Goal: Transaction & Acquisition: Book appointment/travel/reservation

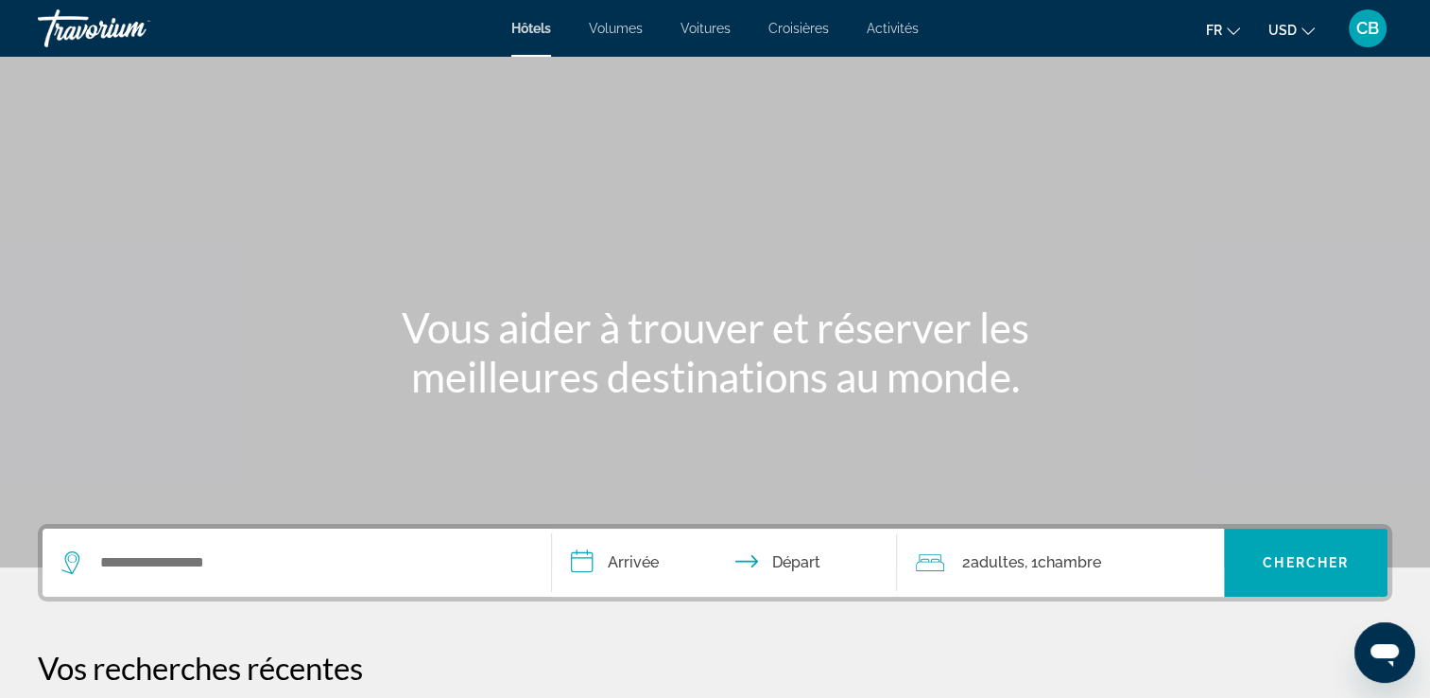
click at [1308, 21] on button "USD USD ($) MXN (Mex$) CAD (Can$) GBP (£) EUR (€) AUD (A$) NZD (NZ$) CNY (CN¥)" at bounding box center [1292, 29] width 46 height 27
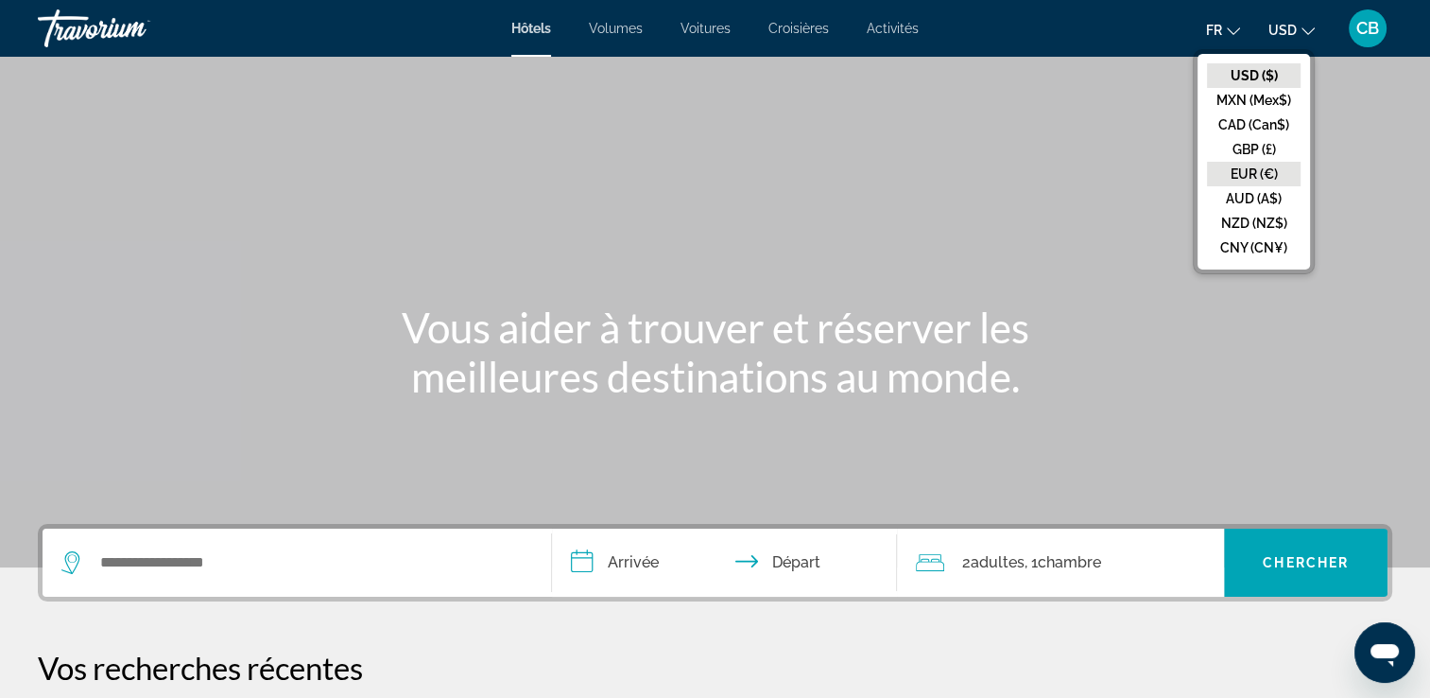
click at [1252, 172] on button "EUR (€)" at bounding box center [1254, 174] width 94 height 25
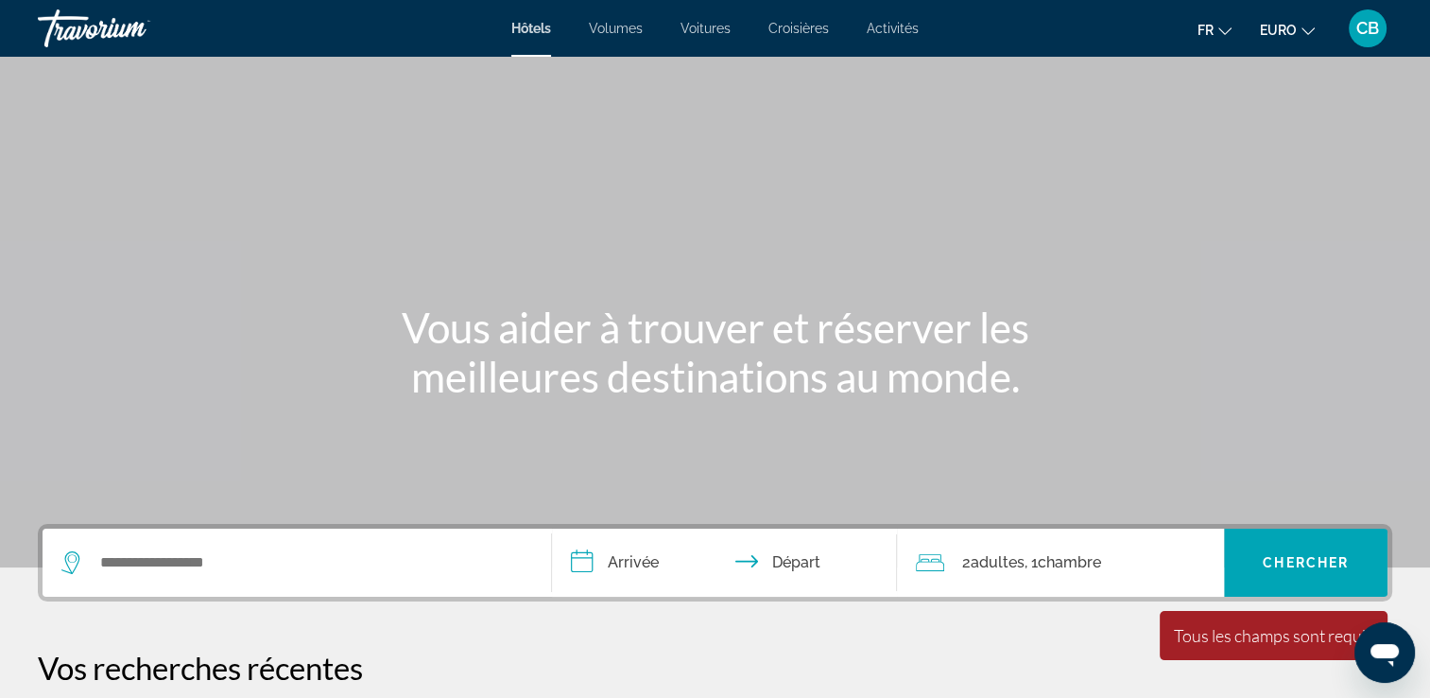
click at [892, 28] on span "Activités" at bounding box center [893, 28] width 52 height 15
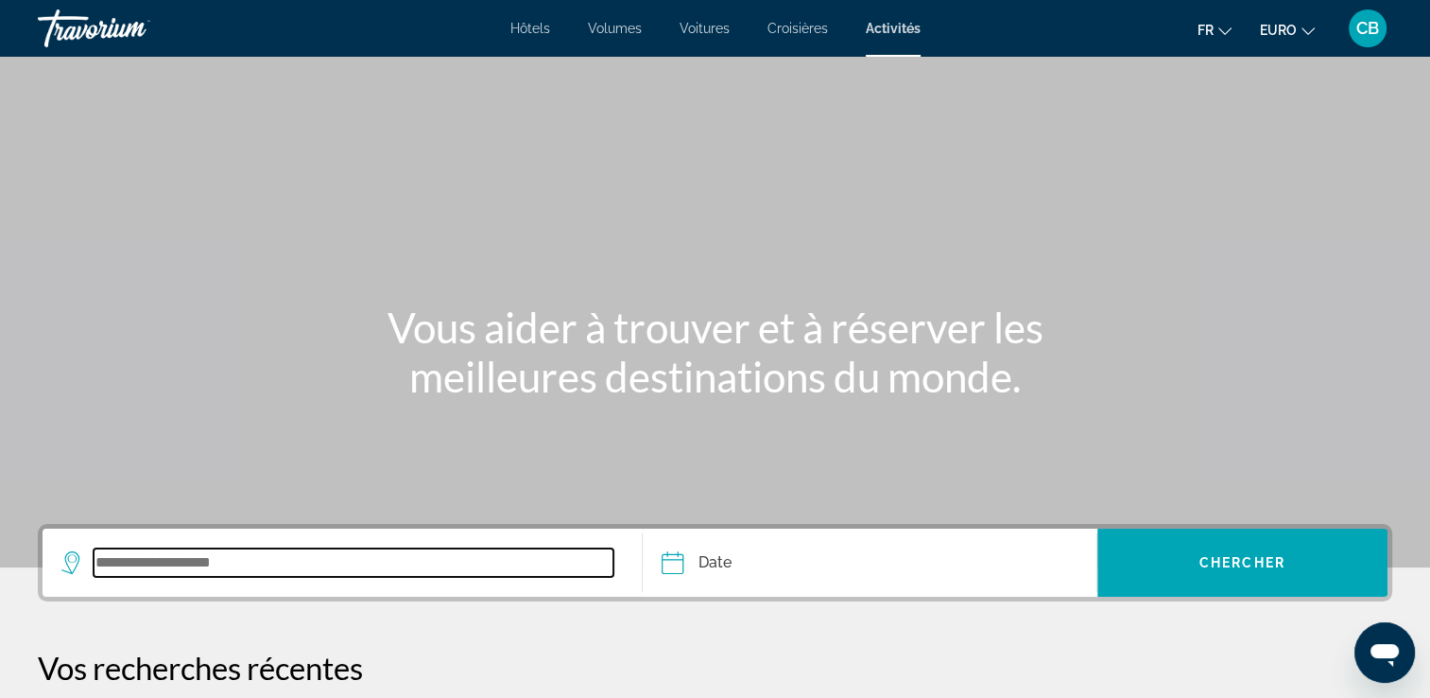
click at [174, 554] on input "Widget de recherche" at bounding box center [354, 562] width 520 height 28
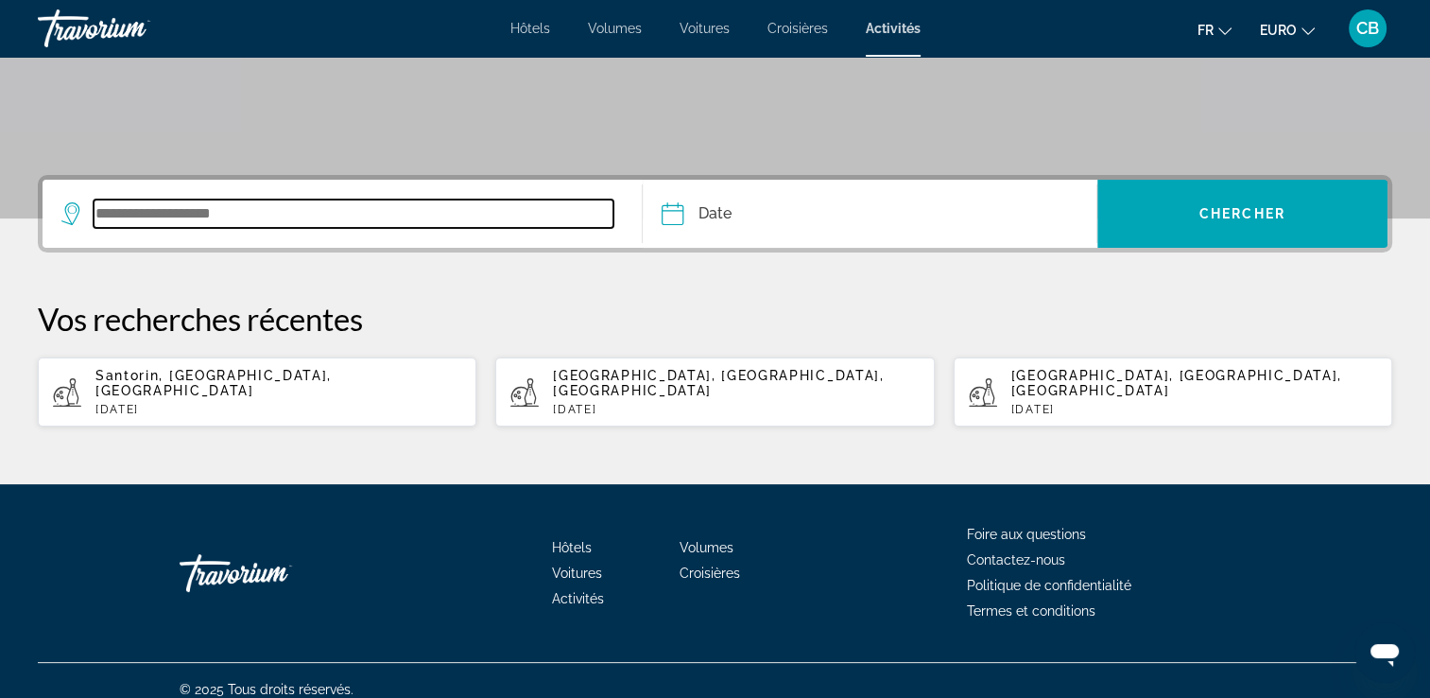
scroll to position [350, 0]
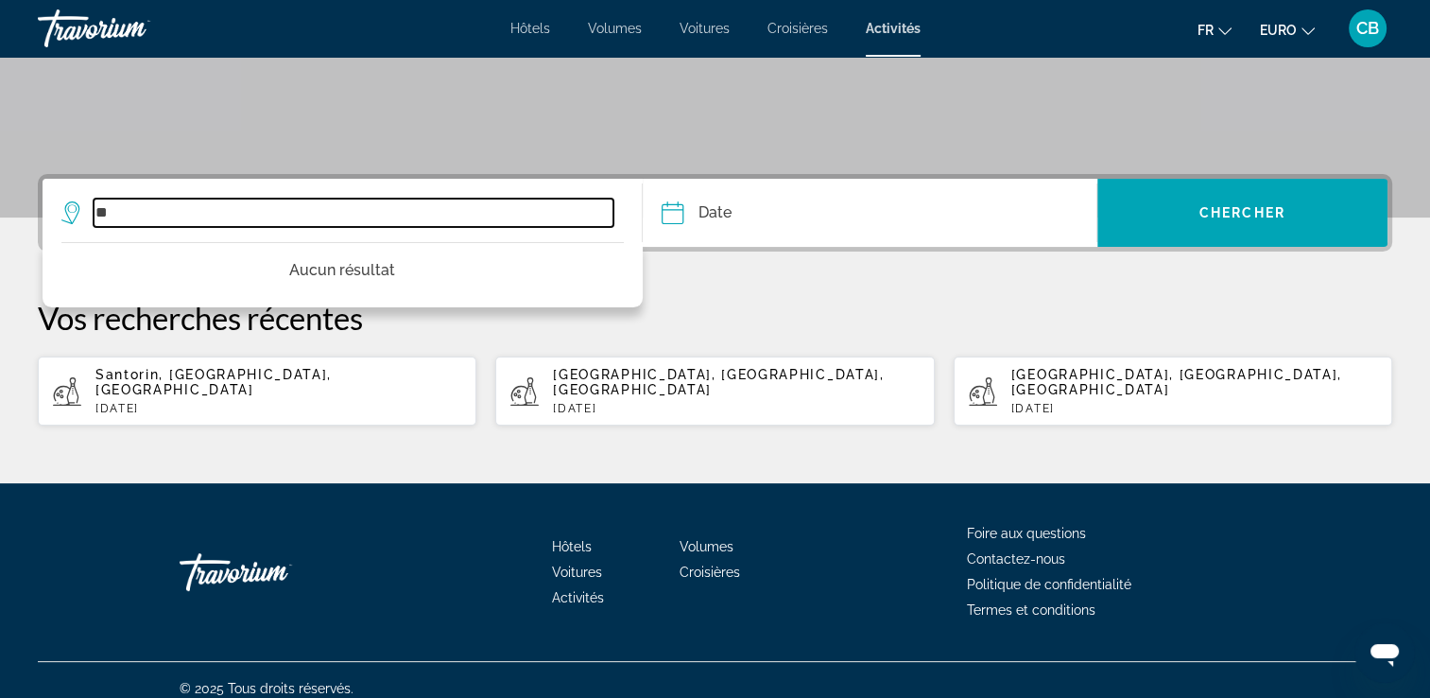
type input "*"
drag, startPoint x: 204, startPoint y: 214, endPoint x: -4, endPoint y: 236, distance: 209.2
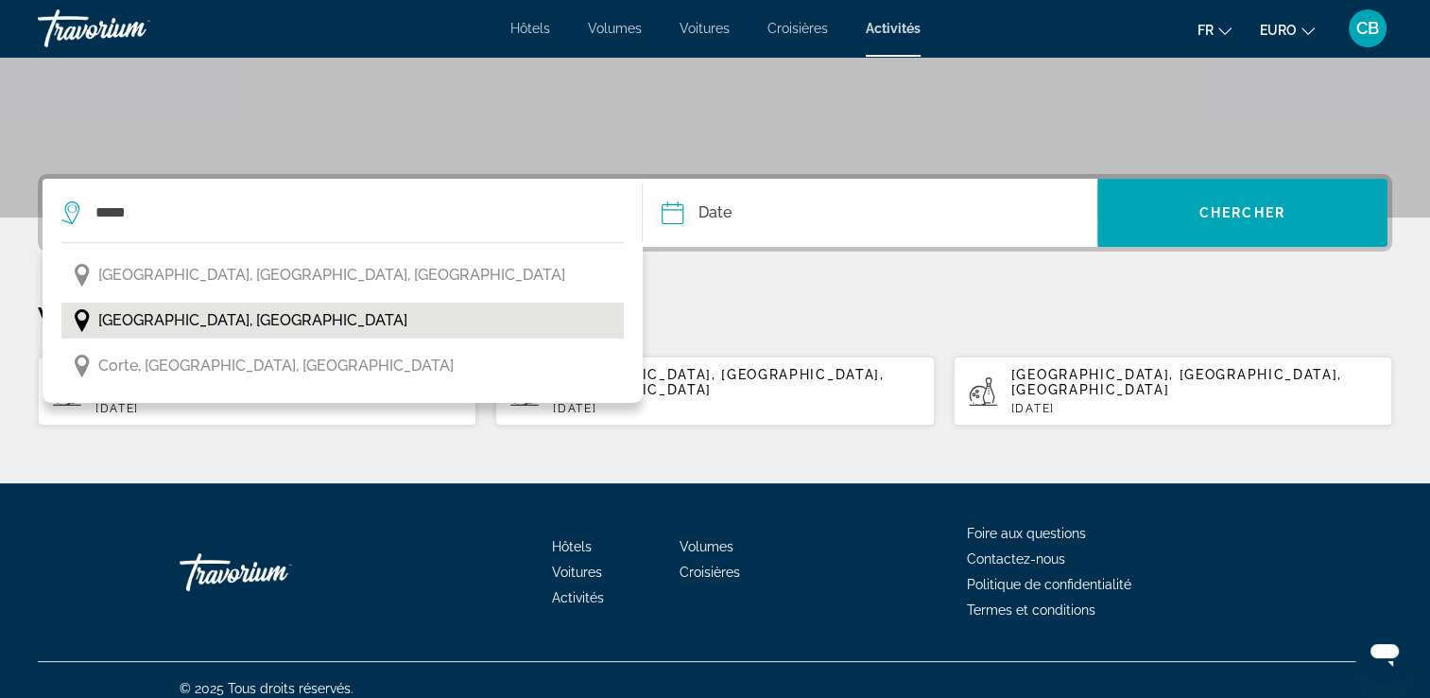
click at [182, 323] on span "[GEOGRAPHIC_DATA], [GEOGRAPHIC_DATA]" at bounding box center [252, 320] width 309 height 26
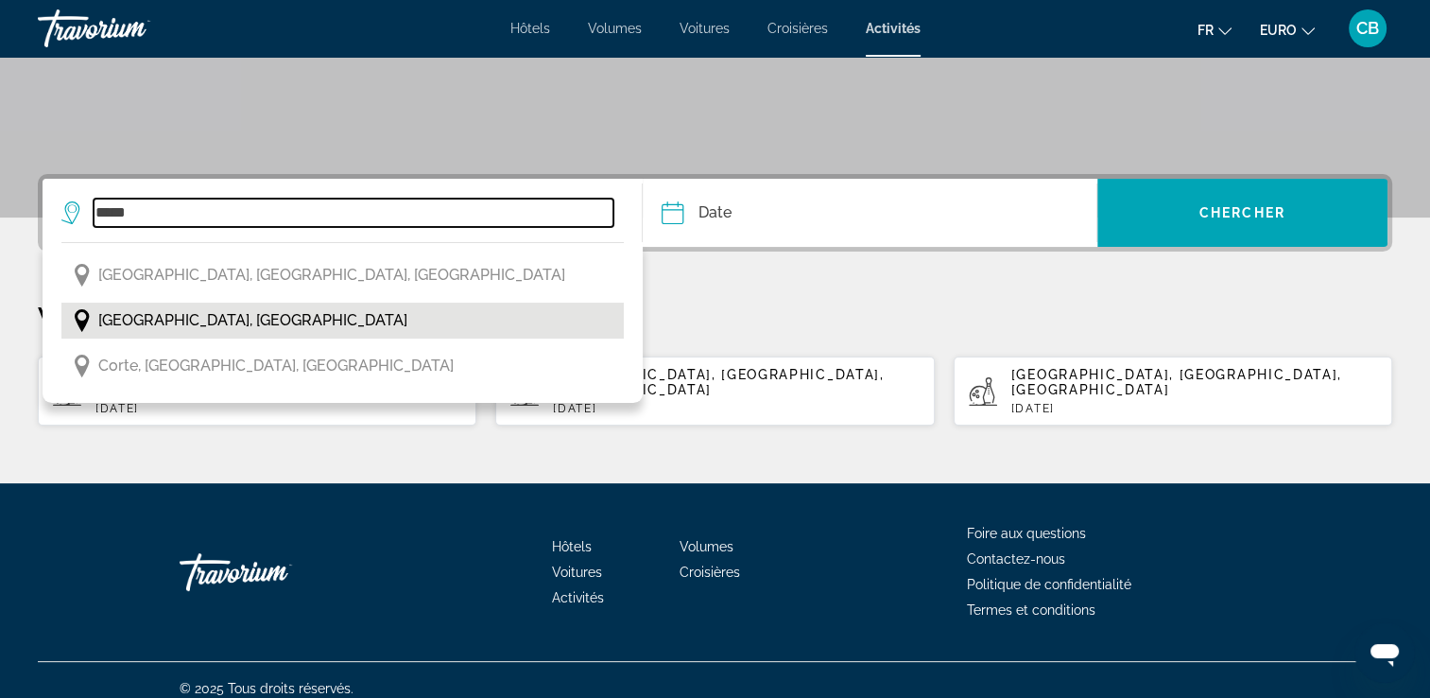
type input "**********"
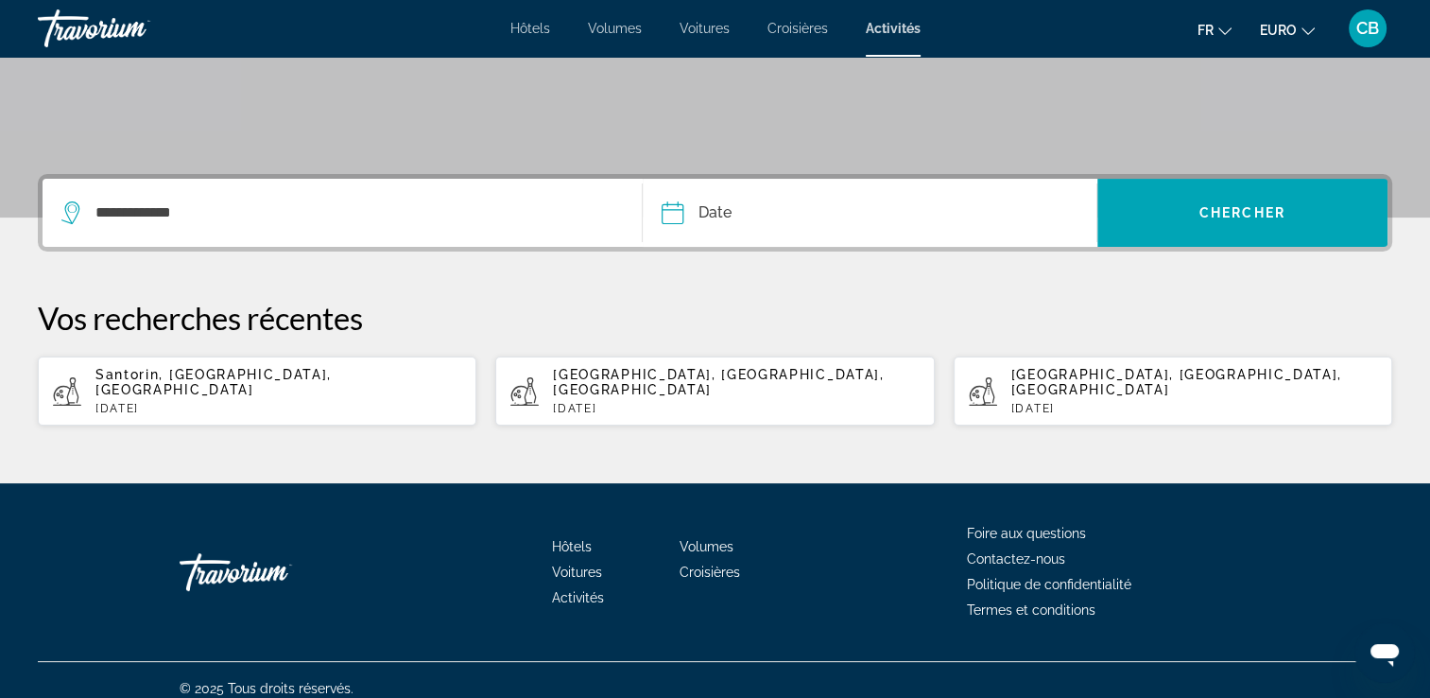
click at [723, 196] on input "Date" at bounding box center [769, 216] width 225 height 74
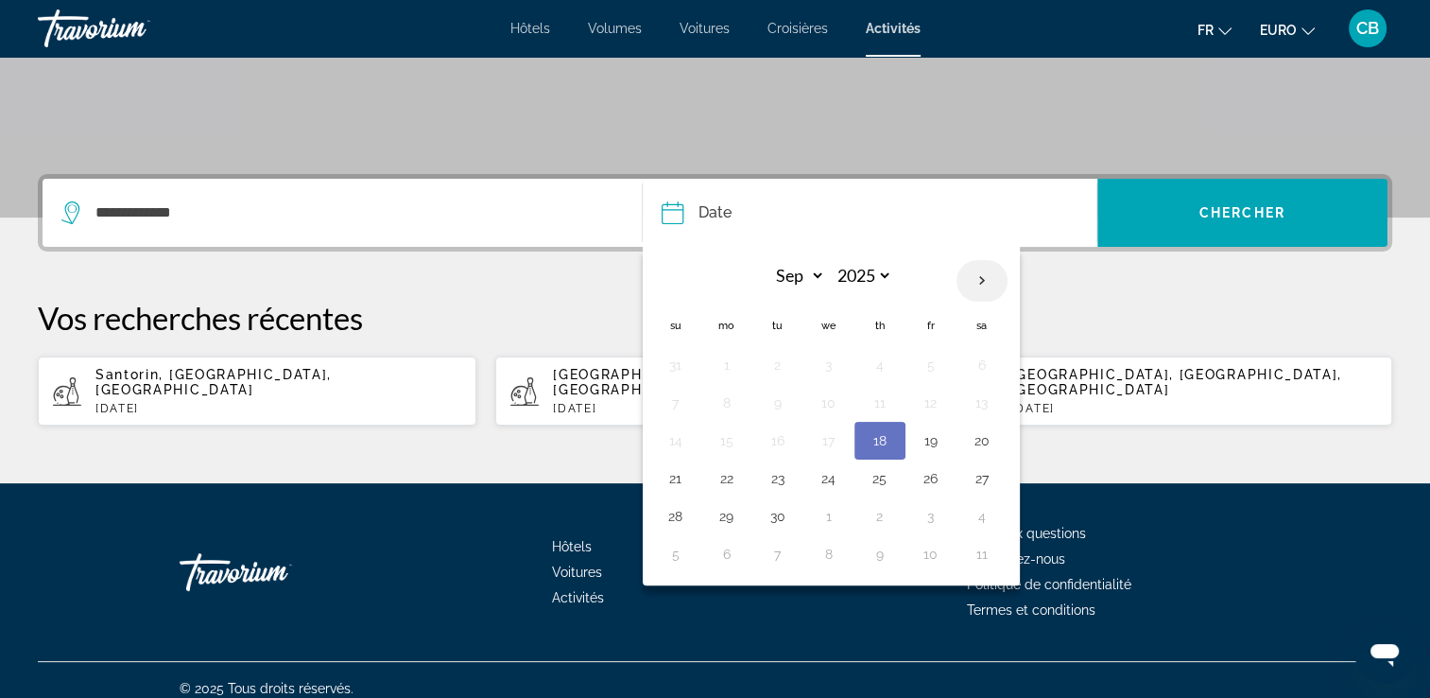
click at [976, 288] on th "Next month" at bounding box center [982, 281] width 51 height 42
select select "*"
click at [926, 372] on button "3" at bounding box center [931, 365] width 30 height 26
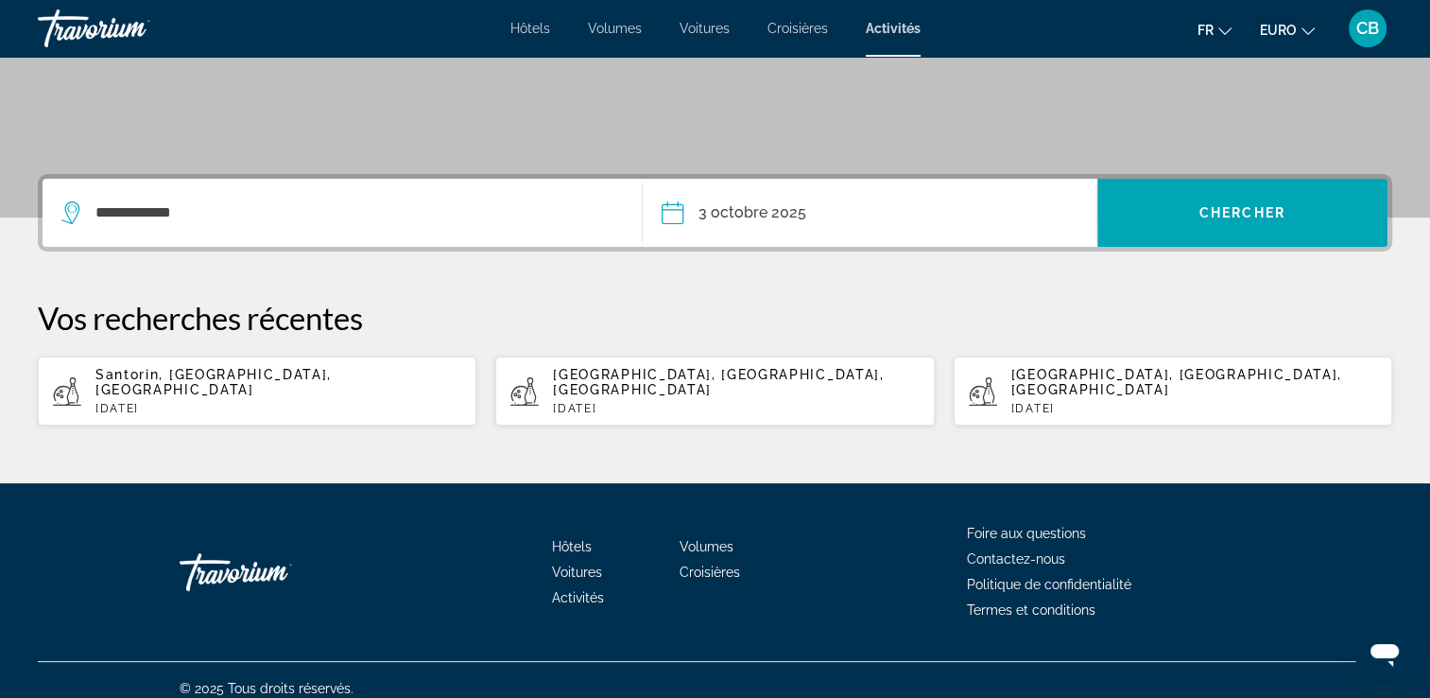
click at [884, 234] on button "**********" at bounding box center [879, 213] width 435 height 68
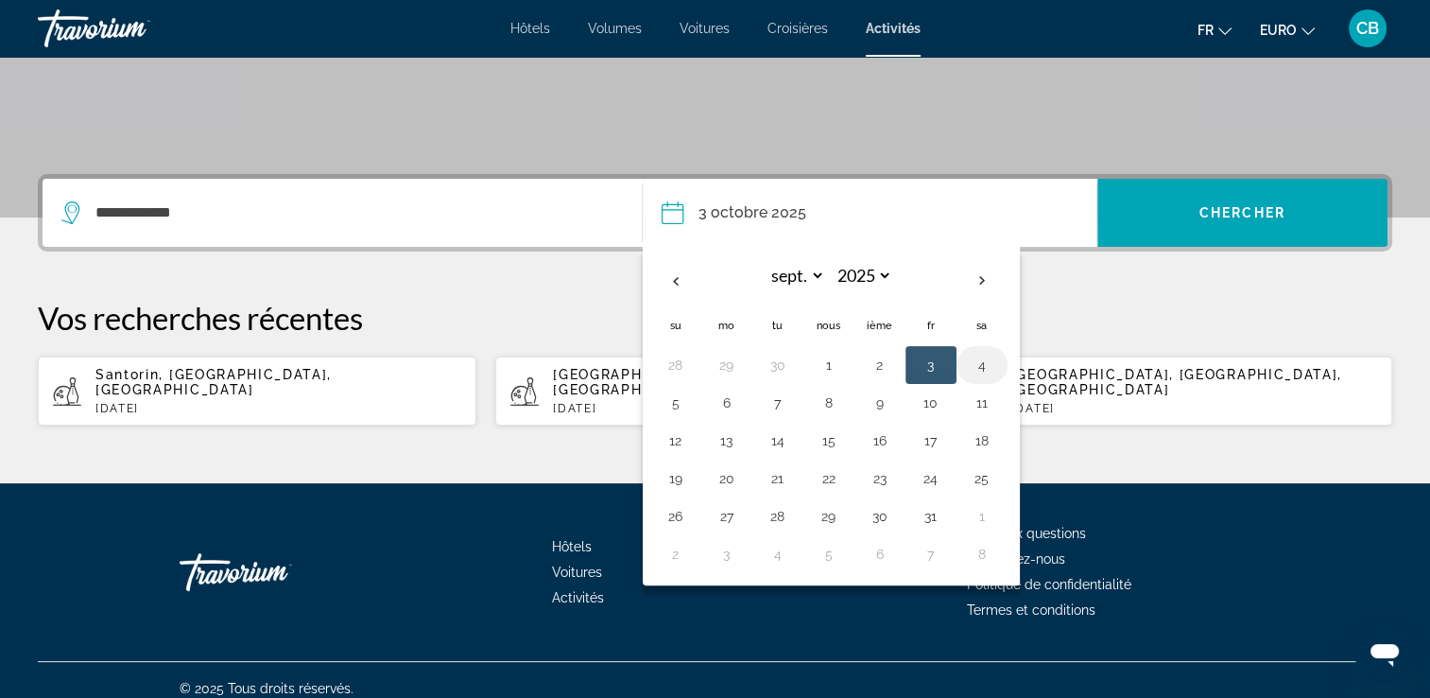
click at [974, 358] on button "4" at bounding box center [982, 365] width 30 height 26
type input "**********"
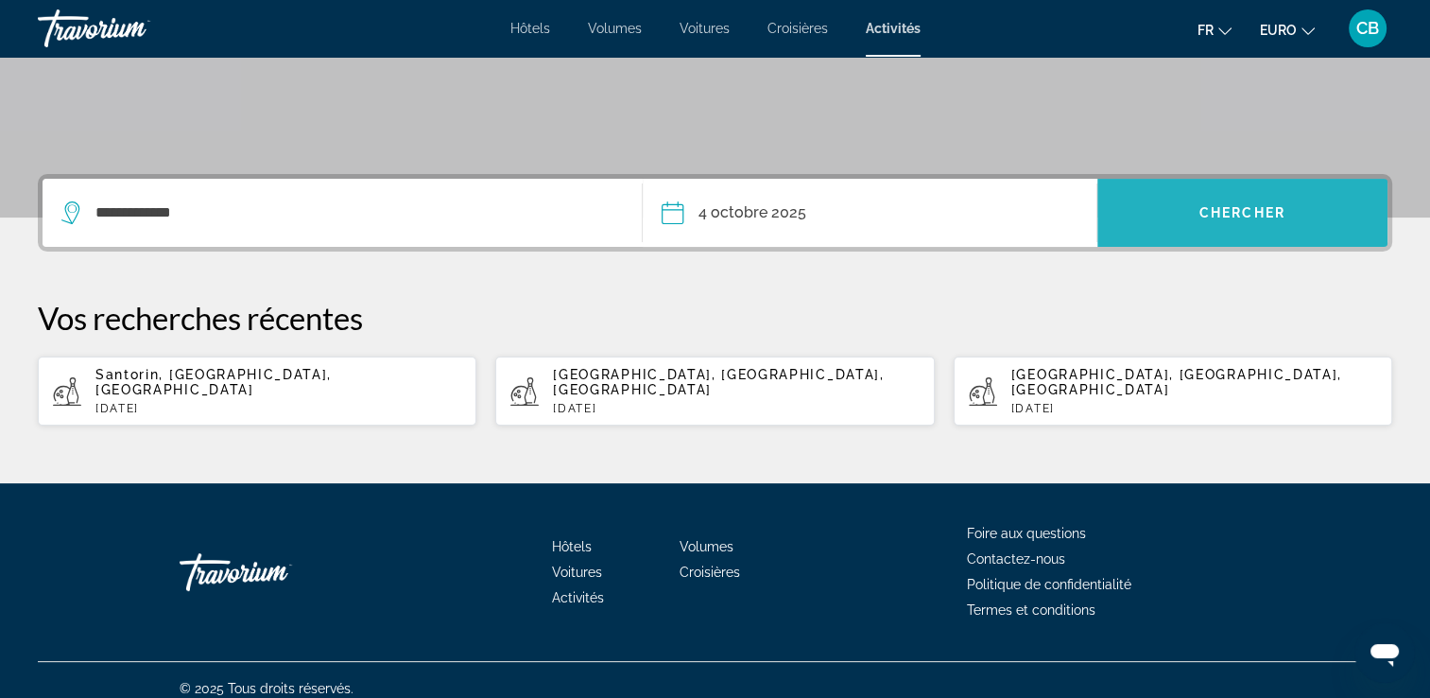
click at [1237, 210] on span "Chercher" at bounding box center [1243, 212] width 86 height 15
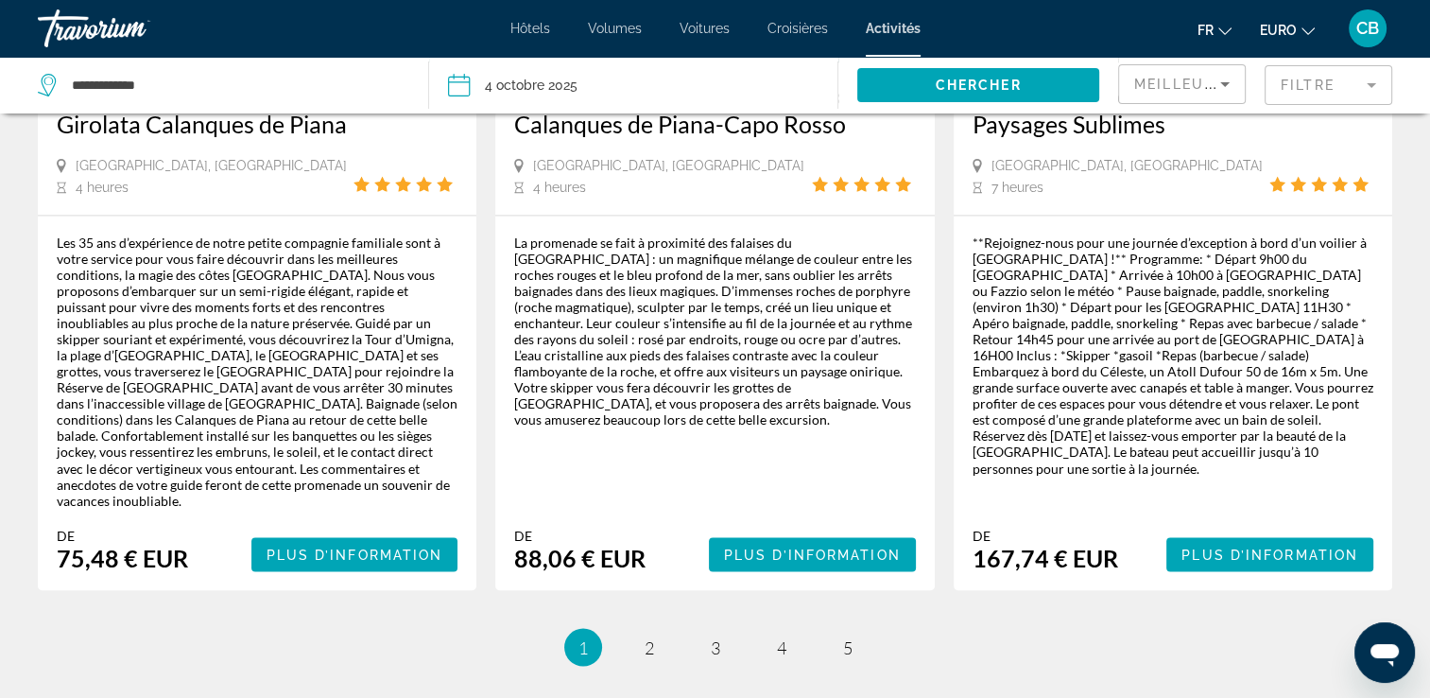
scroll to position [3188, 0]
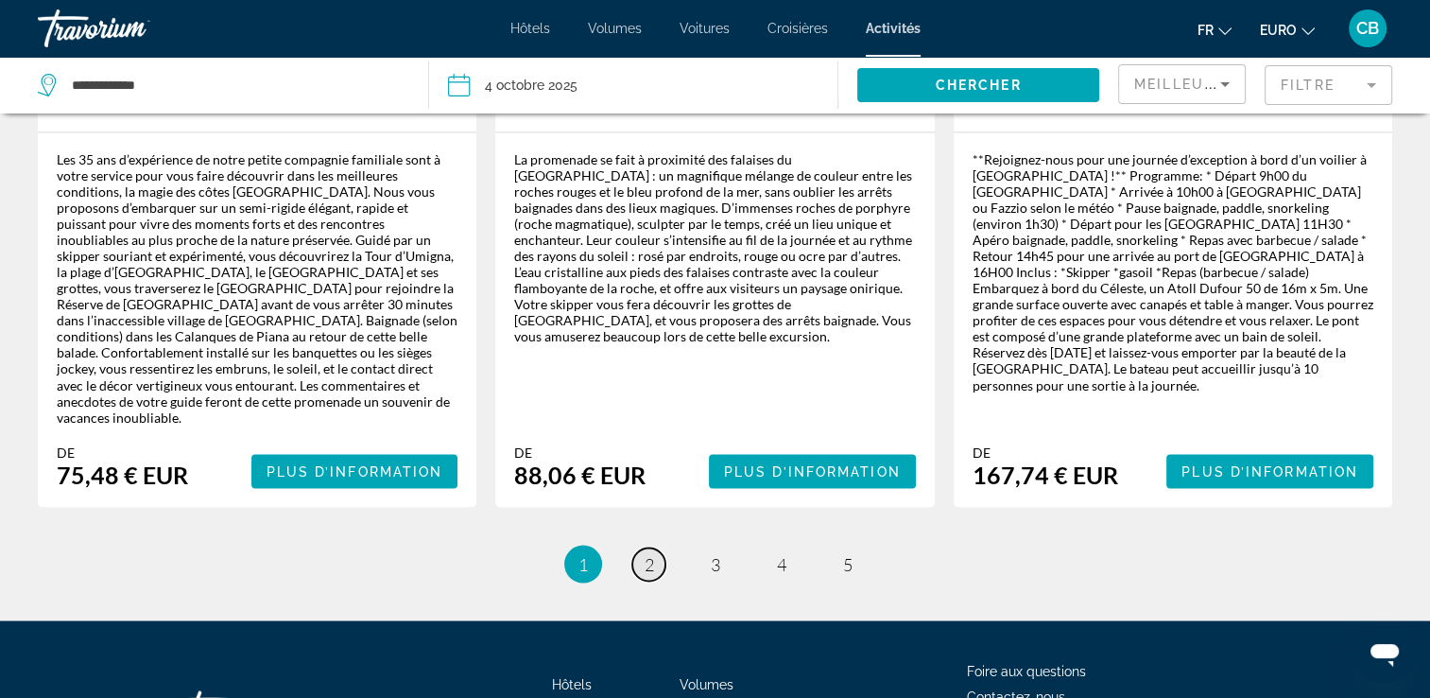
click at [650, 547] on link "page 2" at bounding box center [648, 563] width 33 height 33
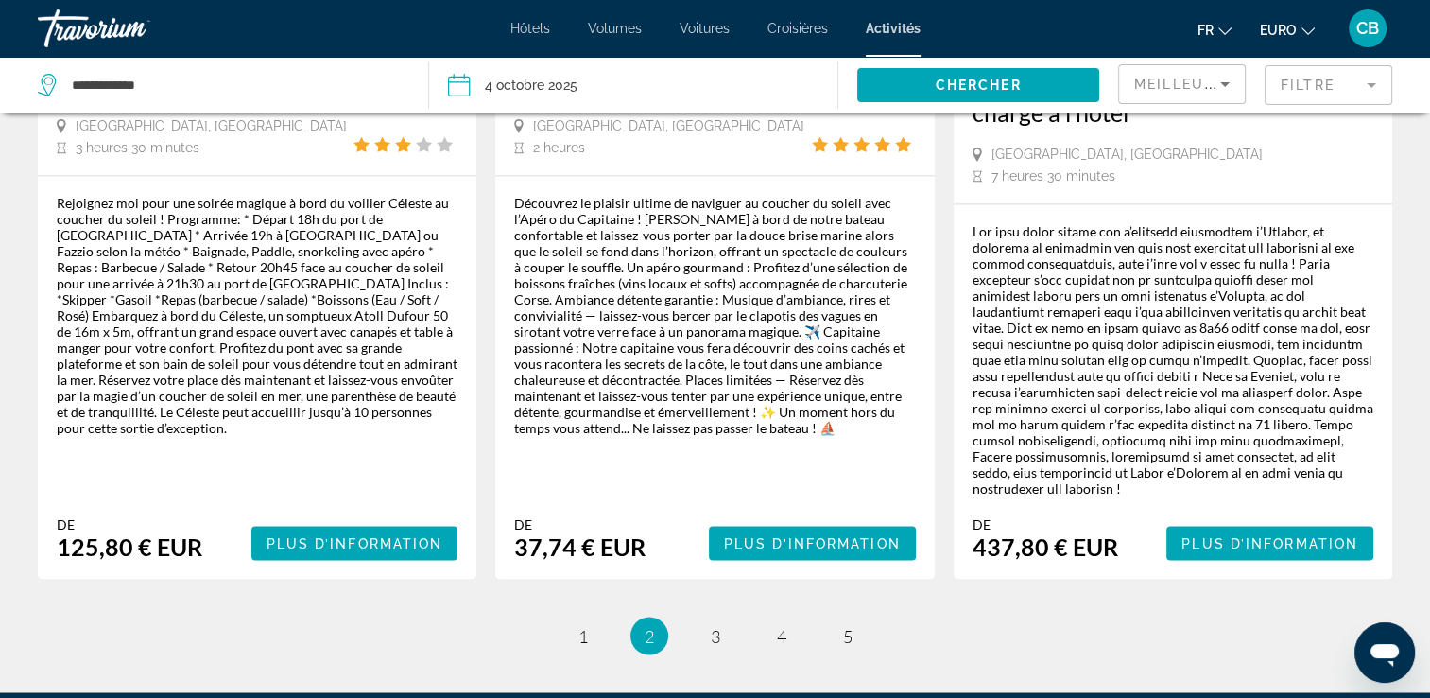
scroll to position [3150, 0]
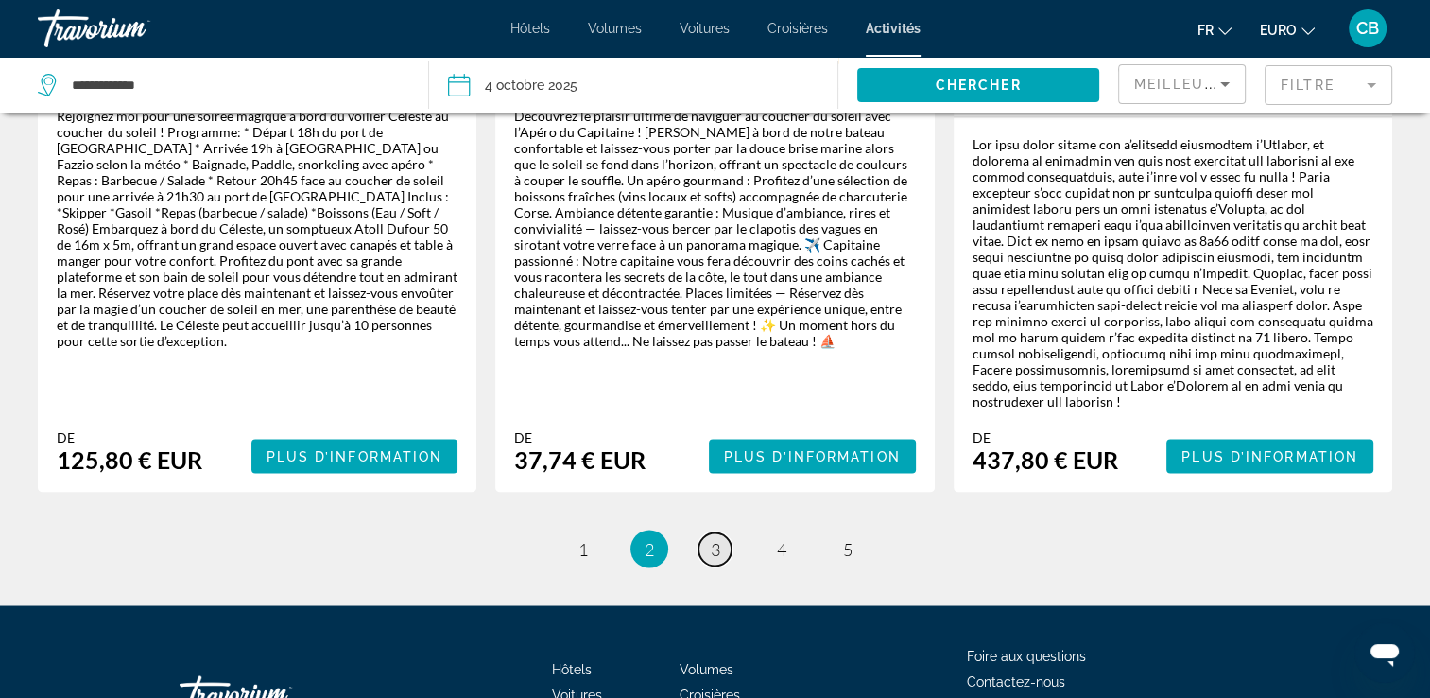
click at [718, 538] on span "3" at bounding box center [715, 548] width 9 height 21
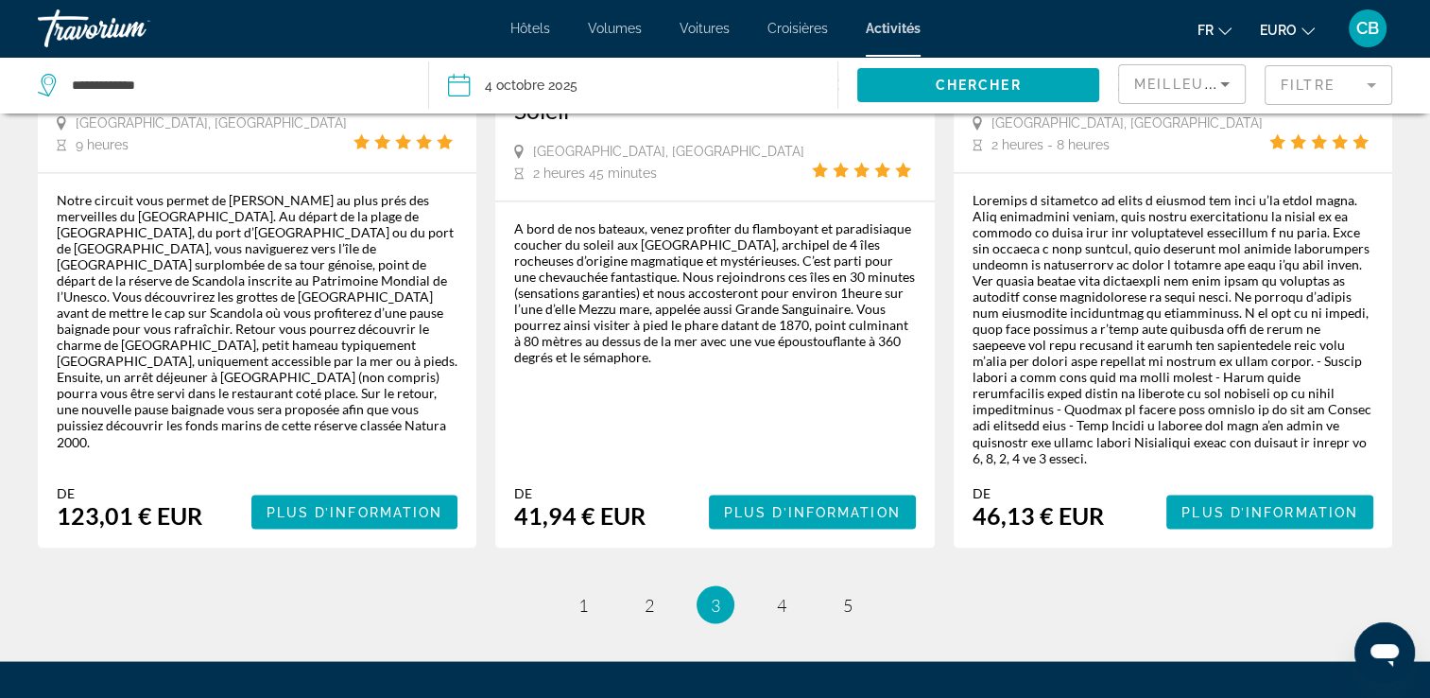
scroll to position [3192, 0]
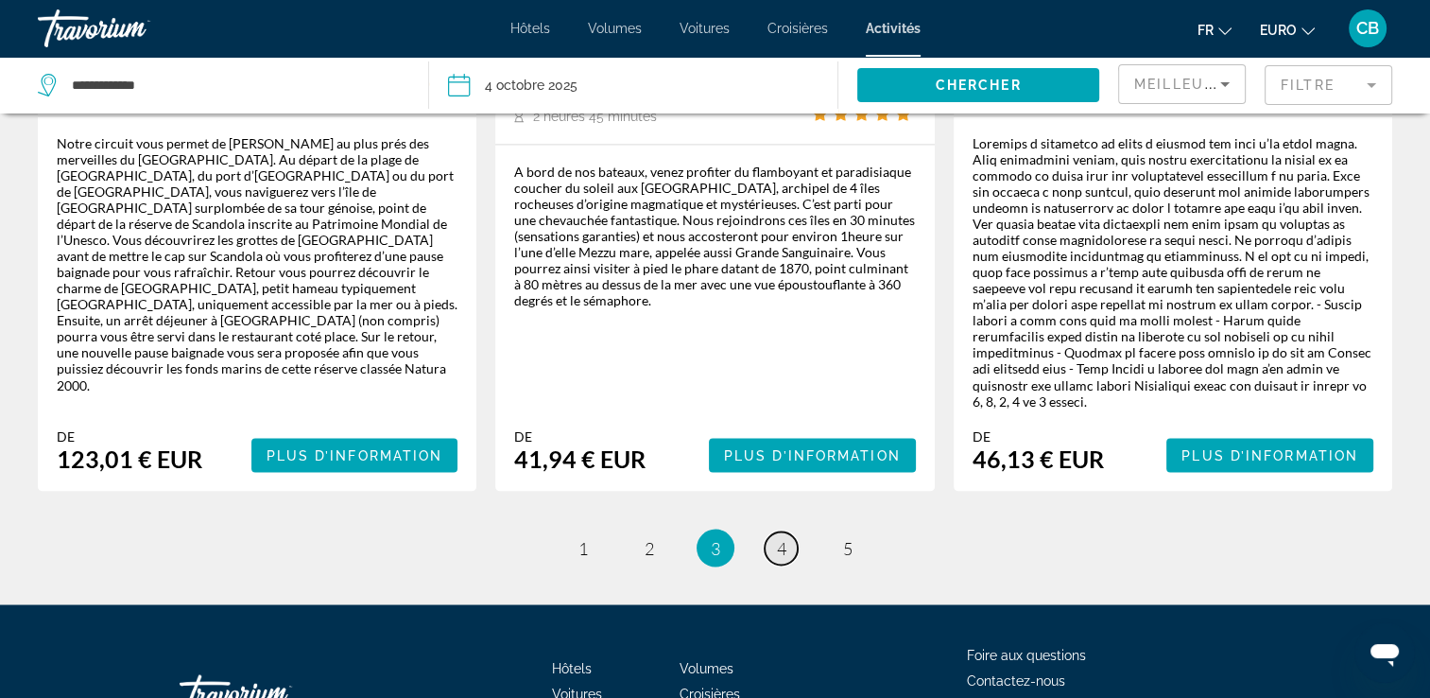
click at [793, 531] on link "page 4" at bounding box center [781, 547] width 33 height 33
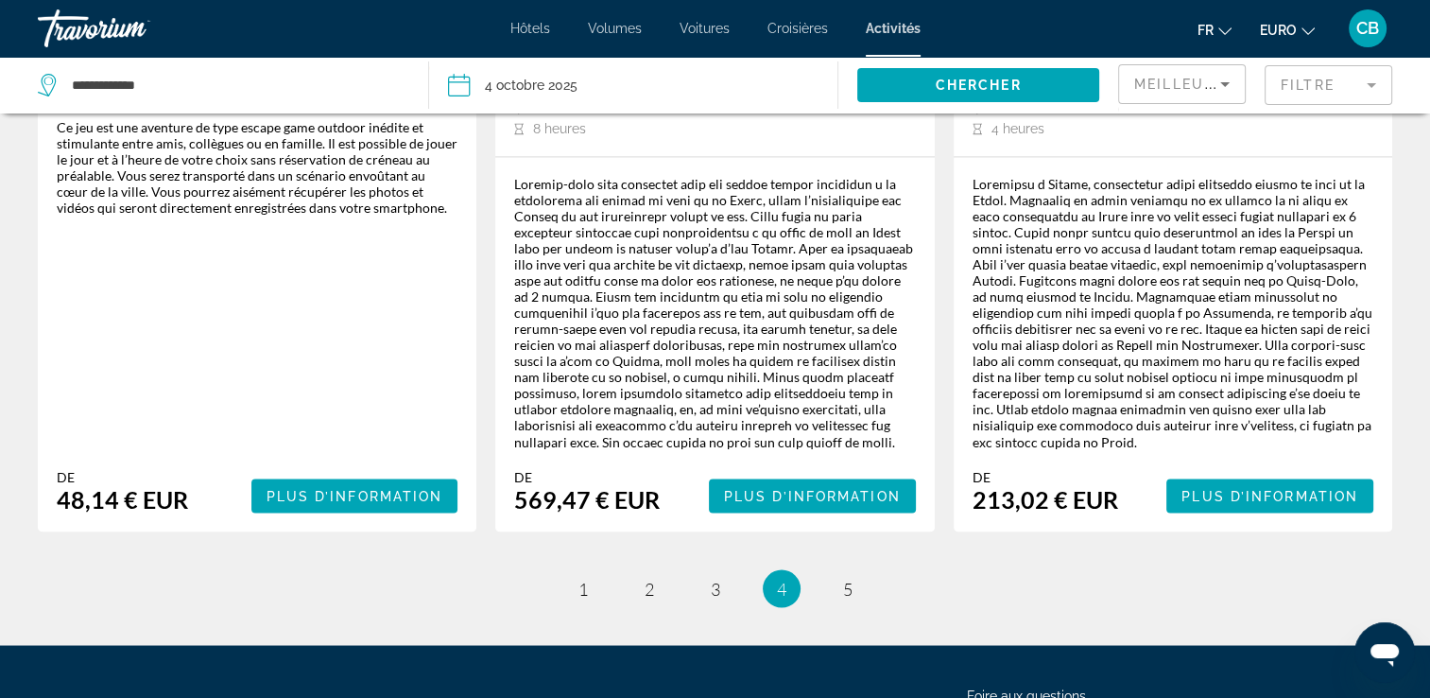
scroll to position [3137, 0]
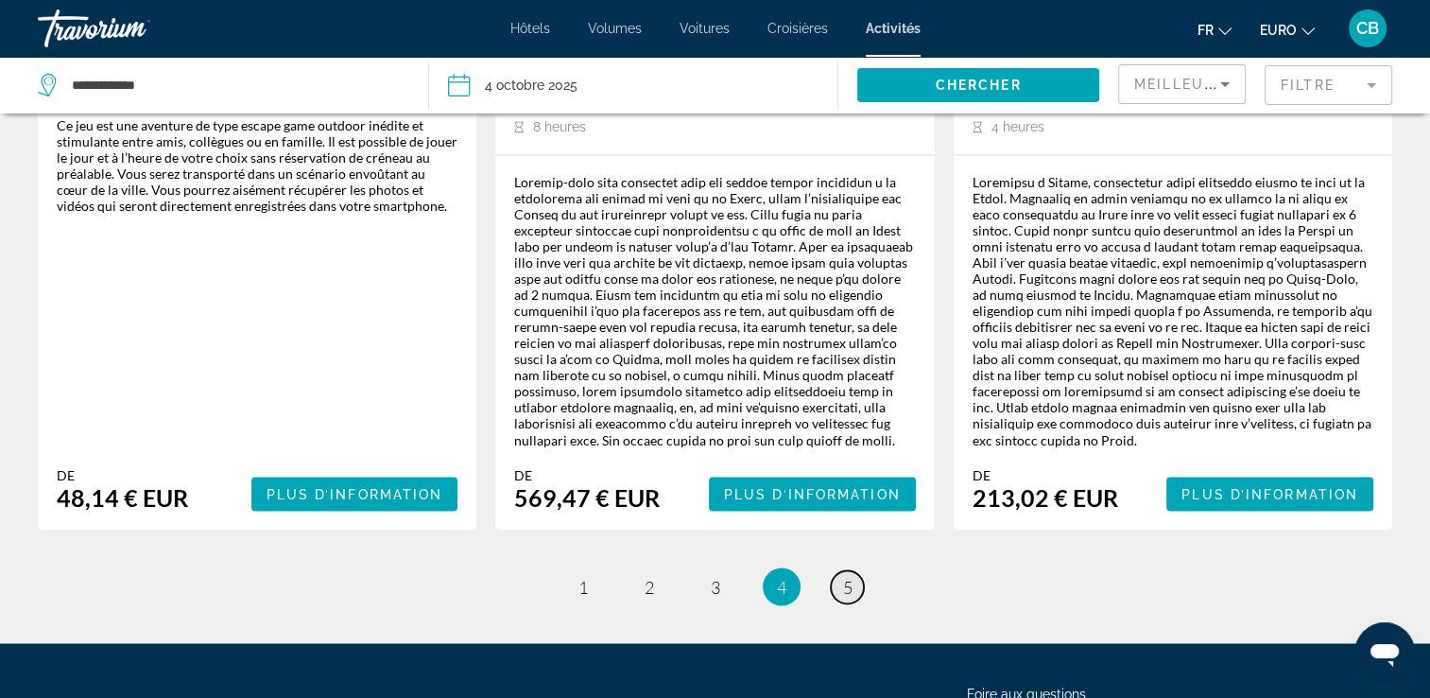
click at [845, 576] on span "5" at bounding box center [847, 586] width 9 height 21
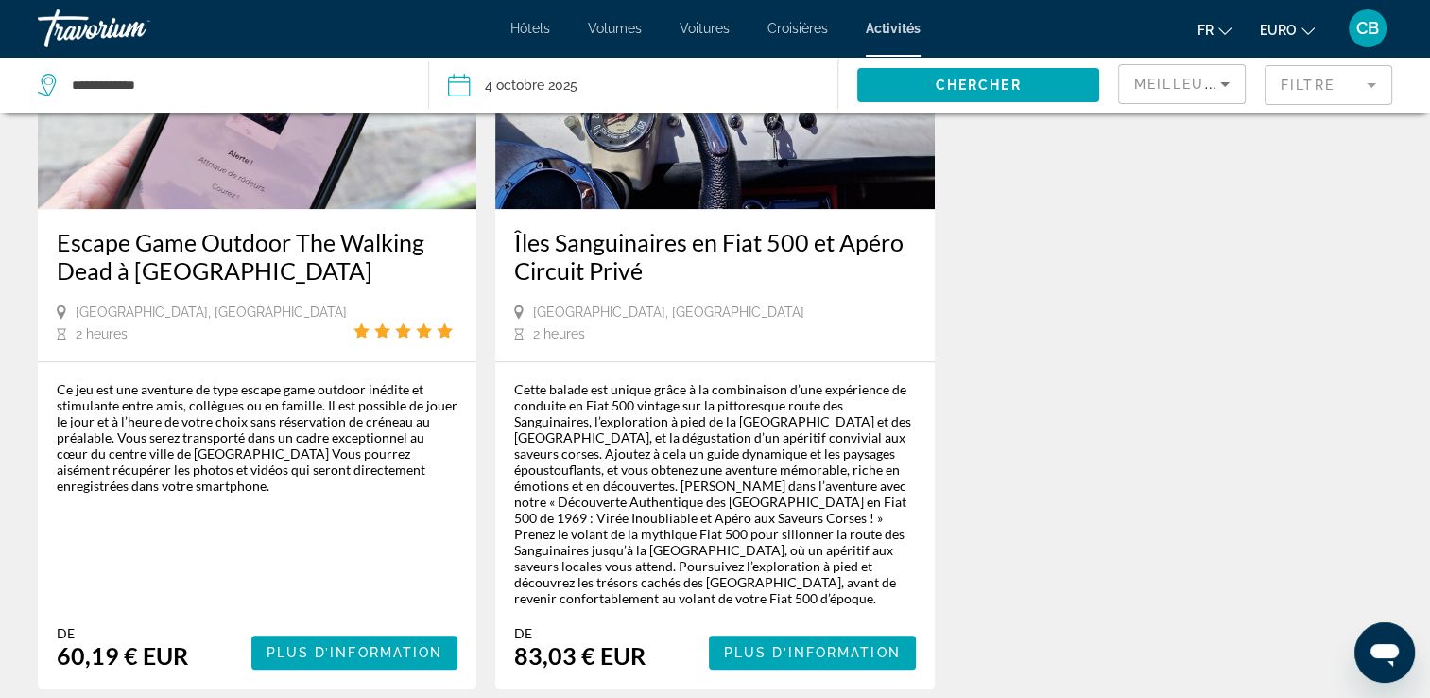
scroll to position [1876, 0]
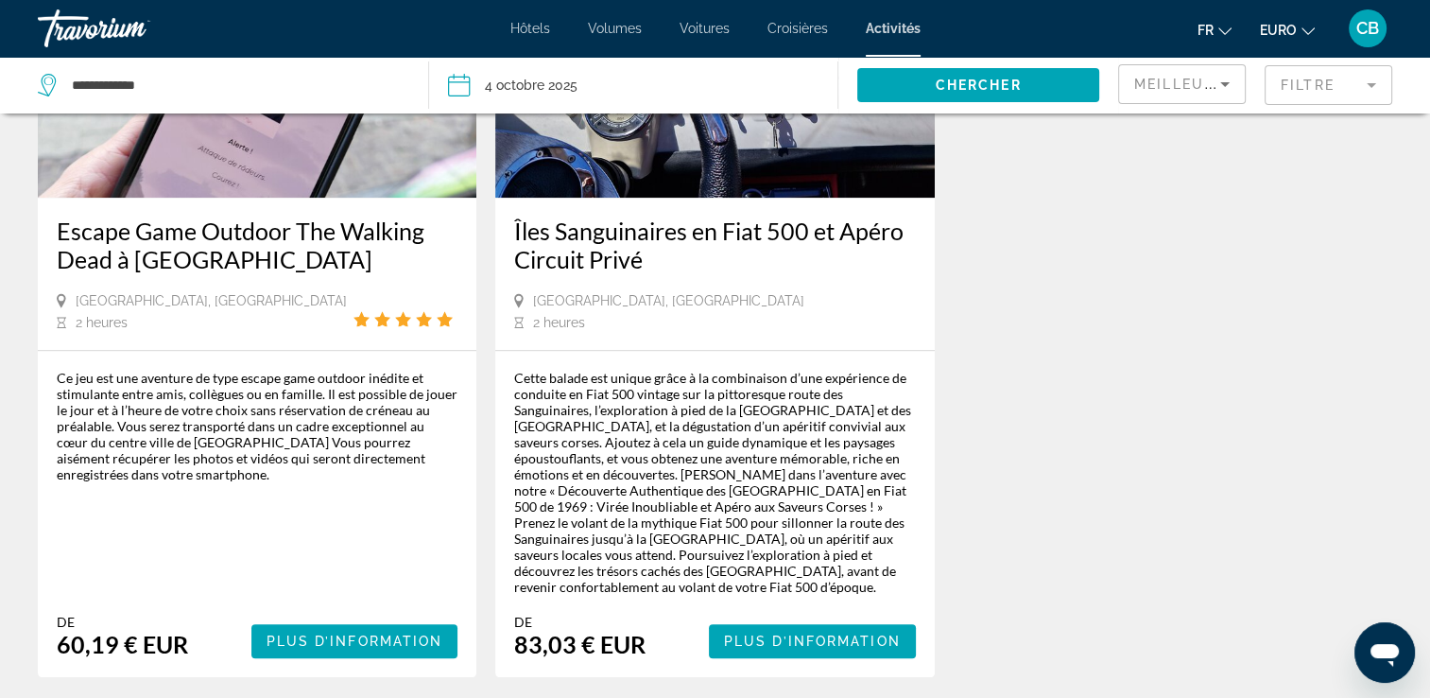
click at [749, 633] on span "Plus d’information" at bounding box center [812, 640] width 177 height 15
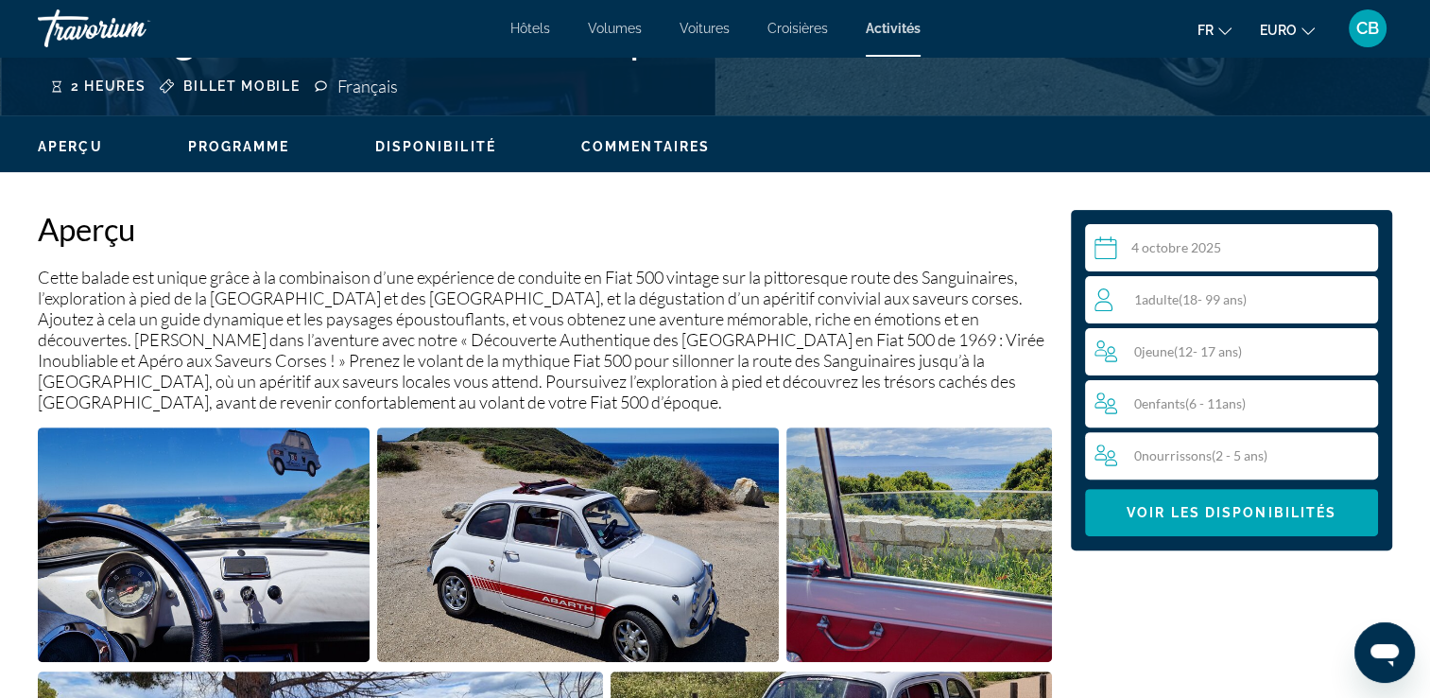
scroll to position [508, 0]
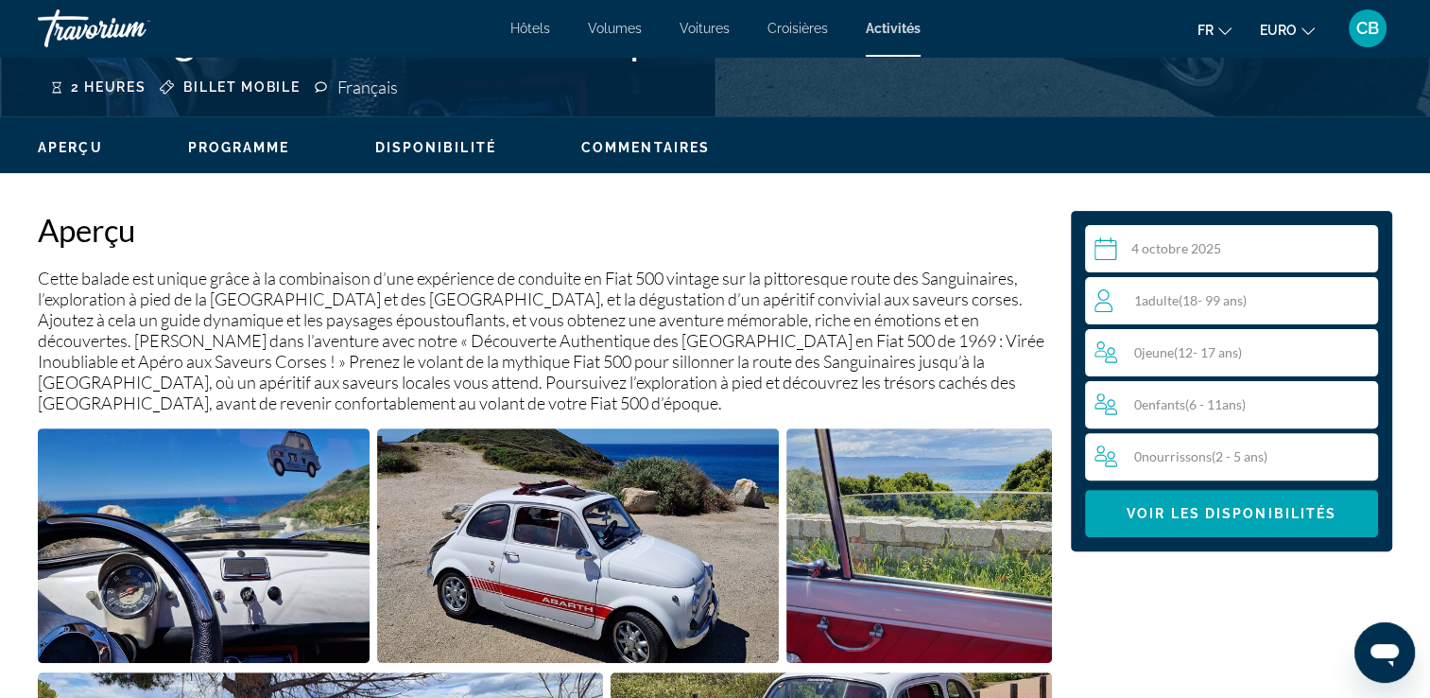
click at [1170, 320] on div "1 Adulte ( 18 - 99 ans) Adultes" at bounding box center [1237, 300] width 284 height 47
click at [1359, 298] on icon "Augmenter les adultes" at bounding box center [1359, 299] width 17 height 17
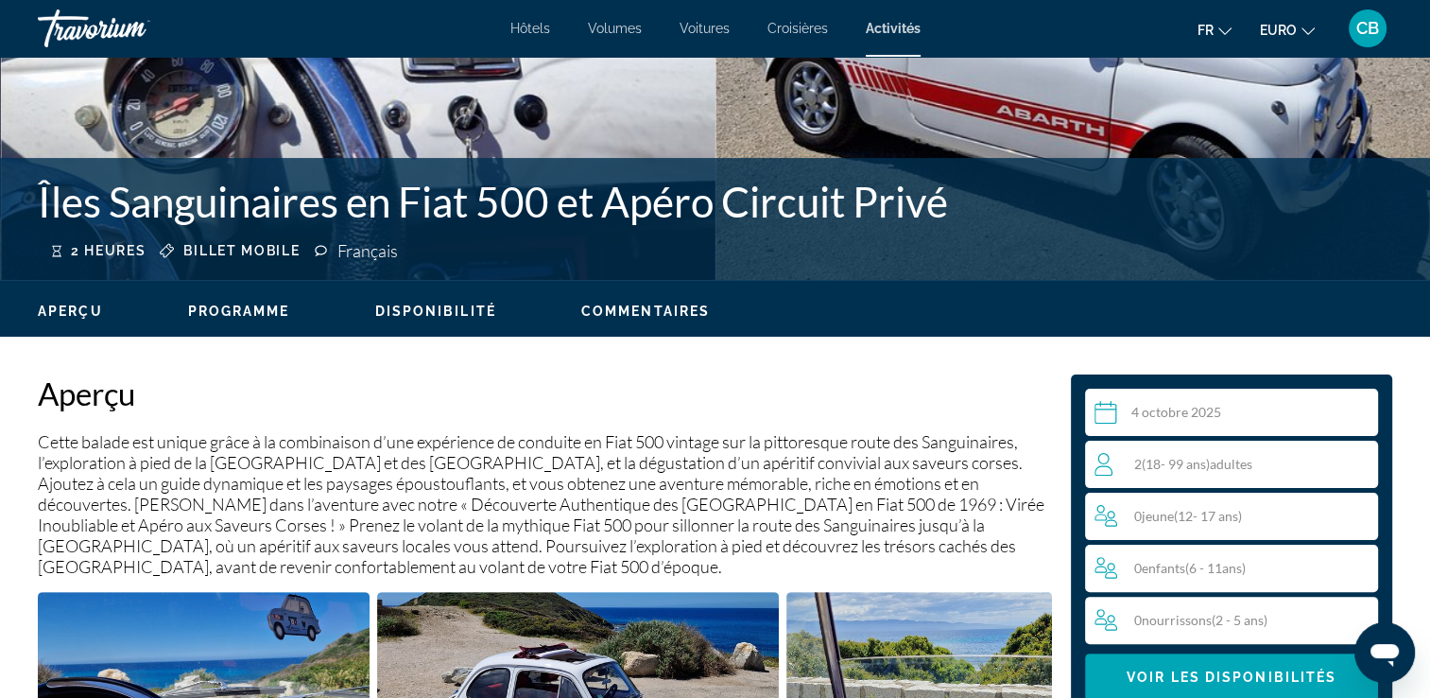
scroll to position [0, 0]
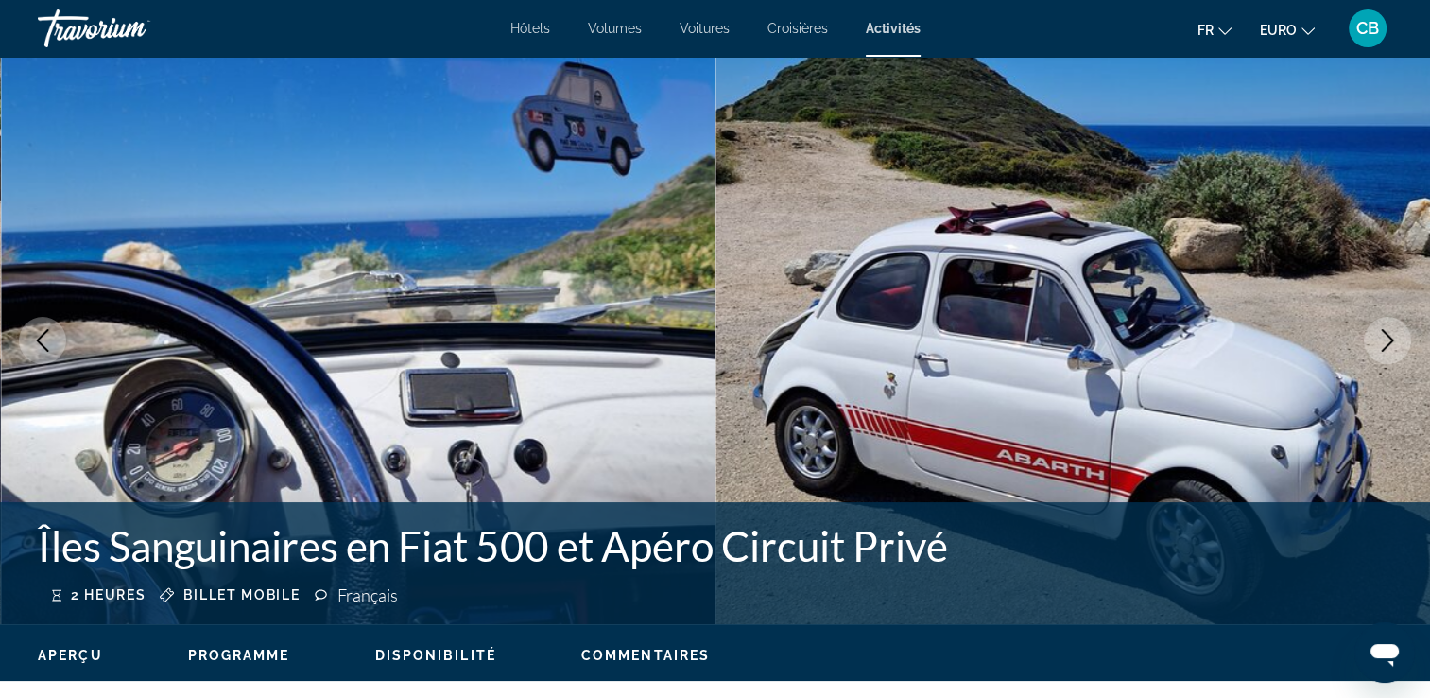
click at [522, 32] on span "Hôtels" at bounding box center [531, 28] width 40 height 15
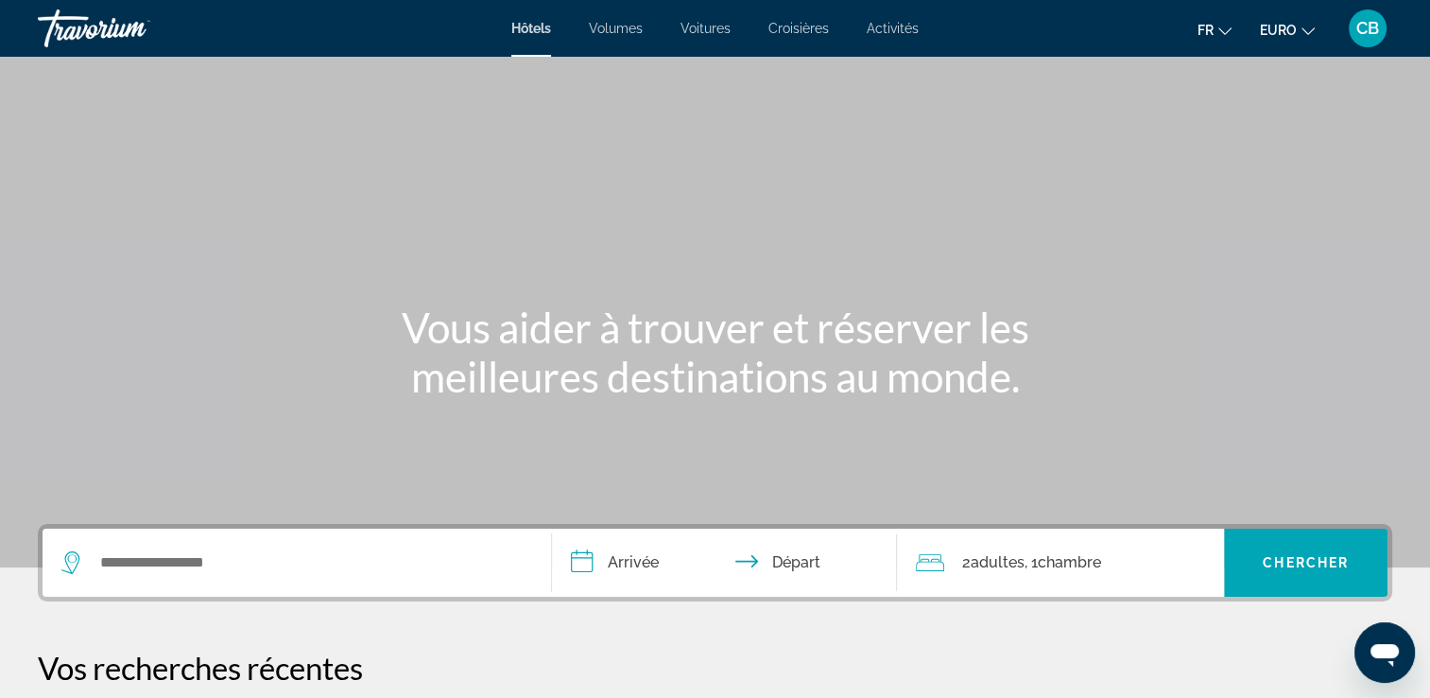
click at [1361, 34] on span "CB" at bounding box center [1368, 28] width 23 height 19
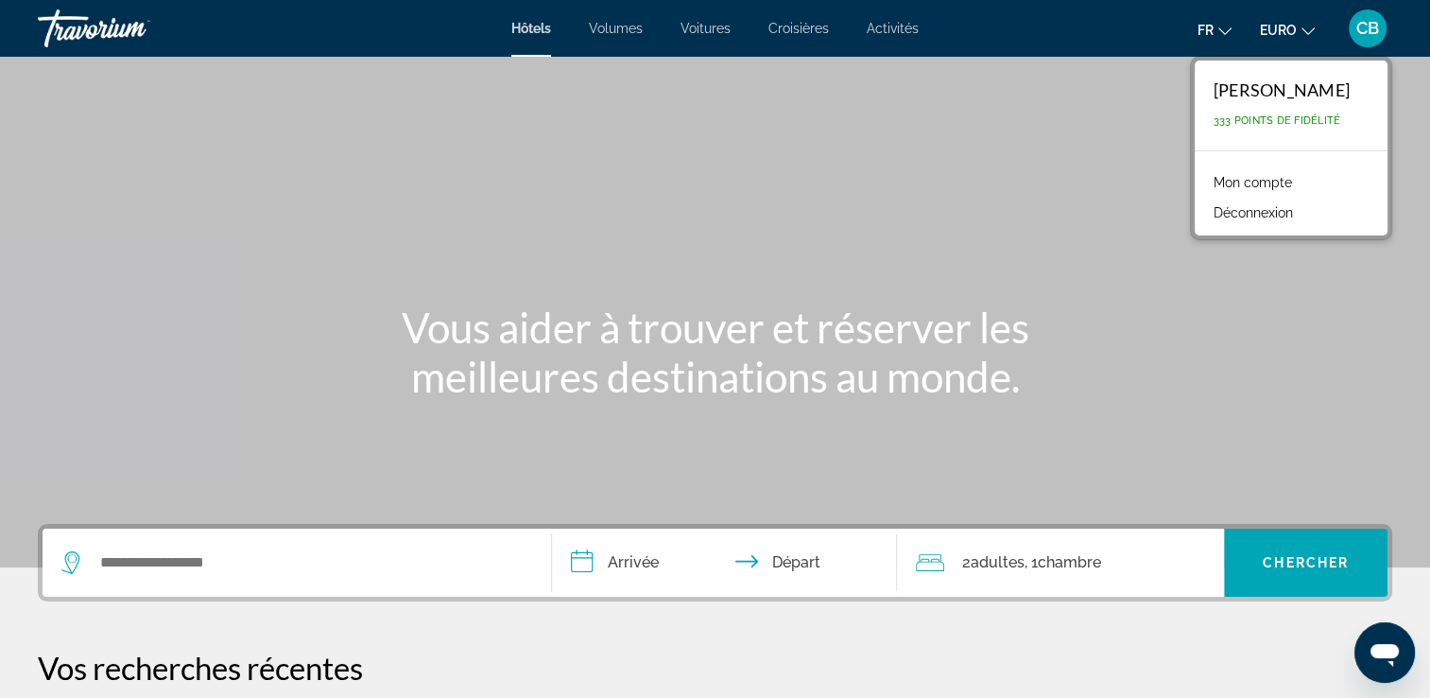
click at [1238, 186] on link "Mon compte" at bounding box center [1252, 182] width 97 height 25
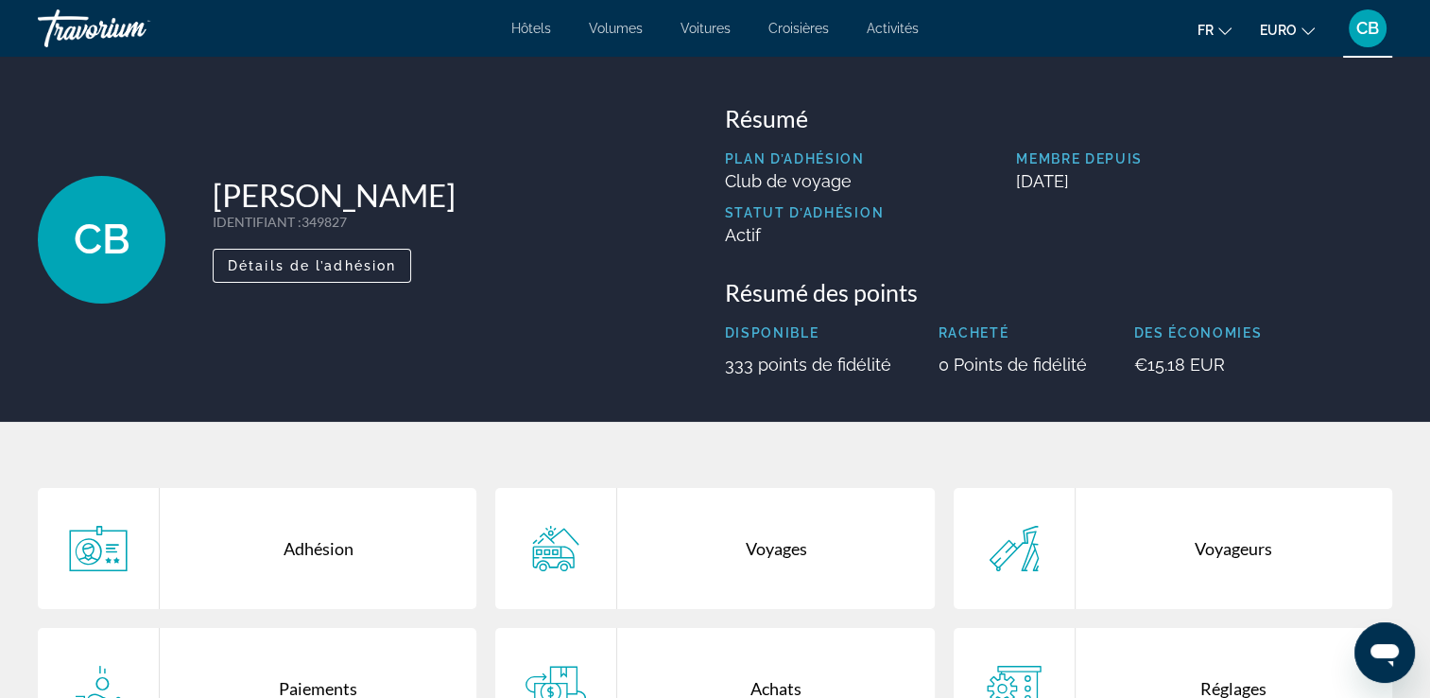
click at [133, 27] on div "Travorium" at bounding box center [132, 28] width 189 height 49
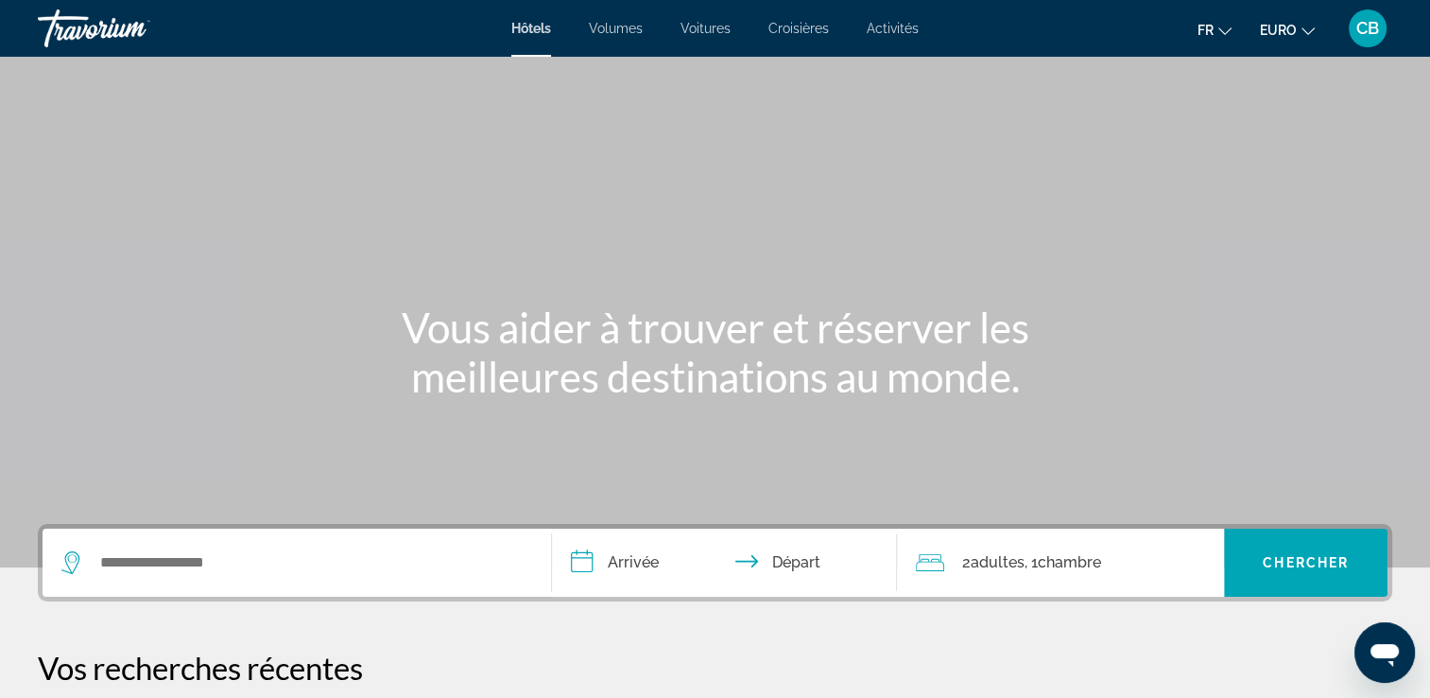
click at [133, 27] on div "Travorium" at bounding box center [132, 28] width 189 height 49
